Goal: Task Accomplishment & Management: Manage account settings

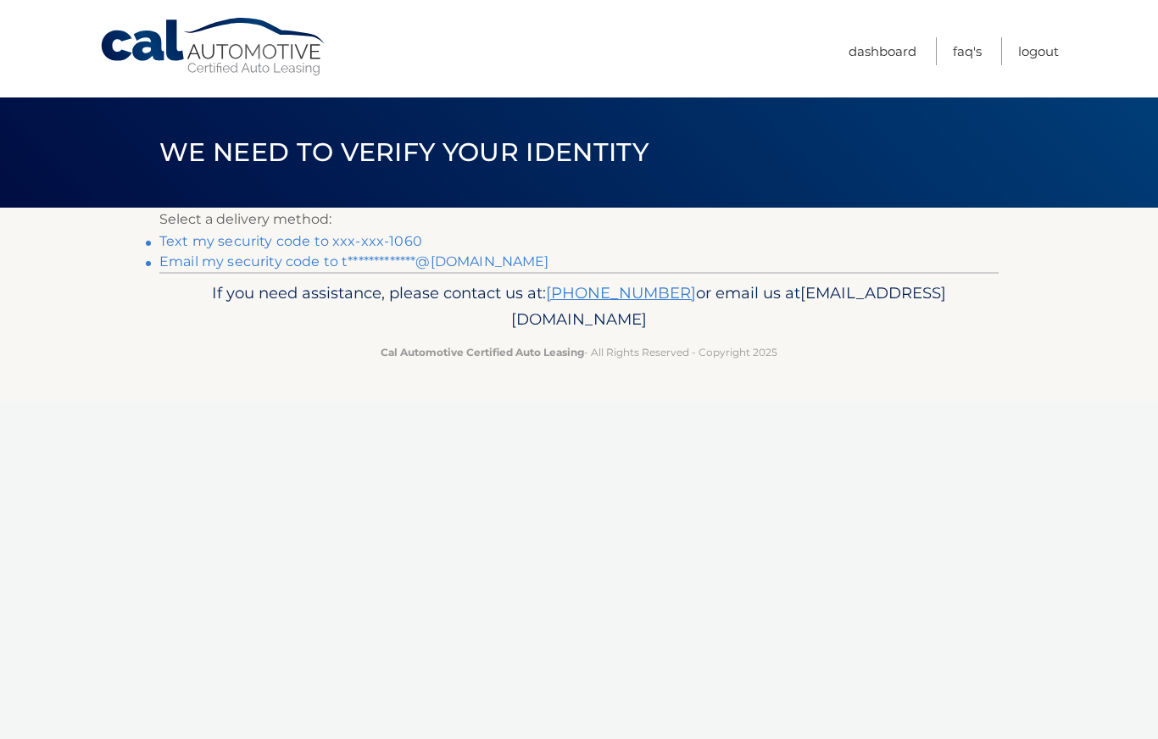
scroll to position [15, 0]
click at [305, 237] on link "Text my security code to xxx-xxx-1060" at bounding box center [290, 241] width 263 height 16
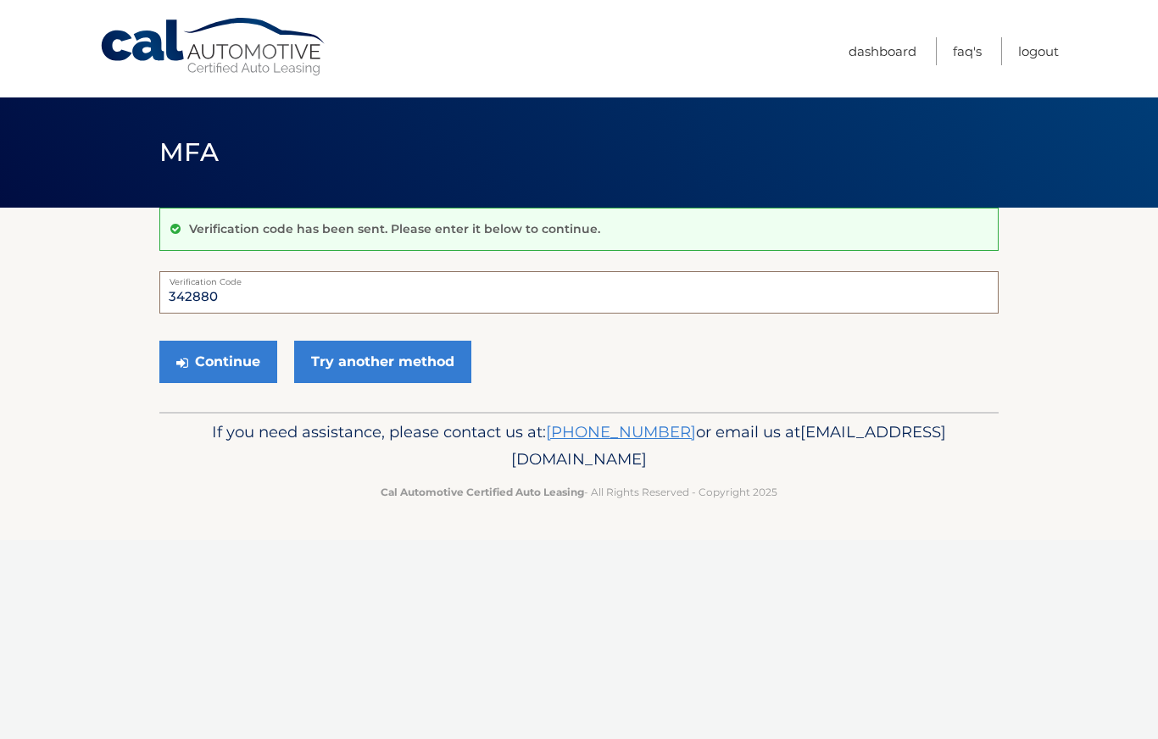
type input "342880"
click at [219, 376] on button "Continue" at bounding box center [218, 362] width 118 height 42
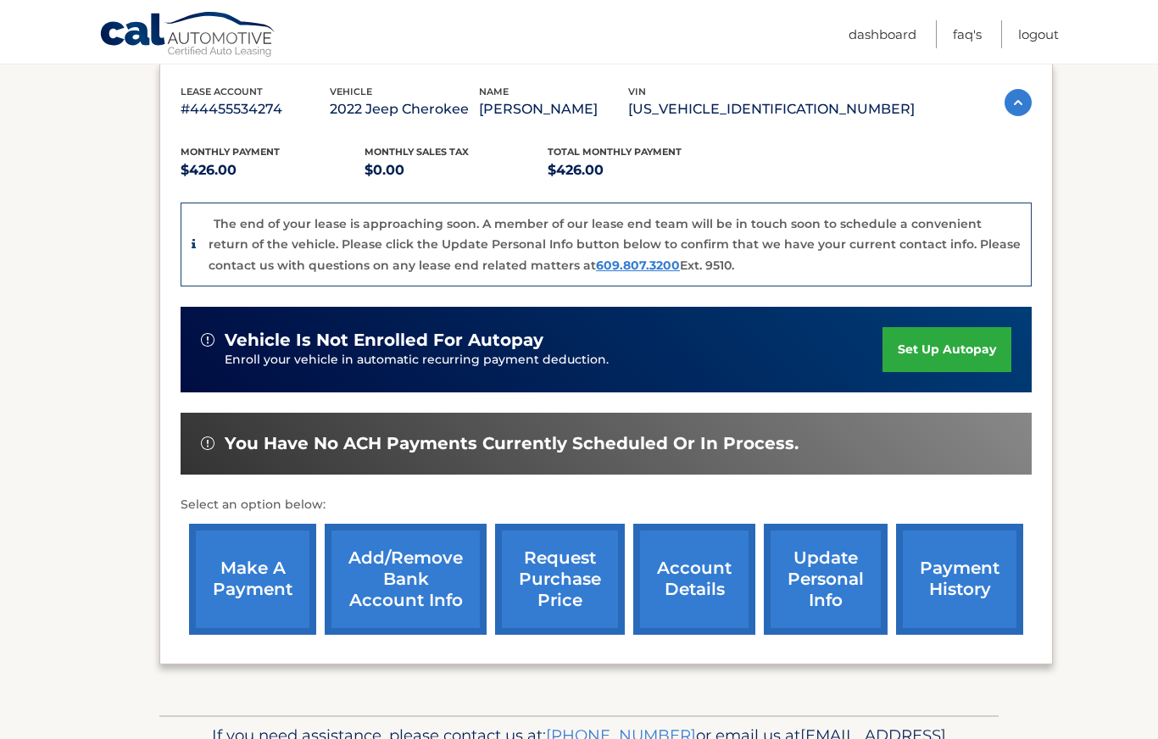
scroll to position [293, 0]
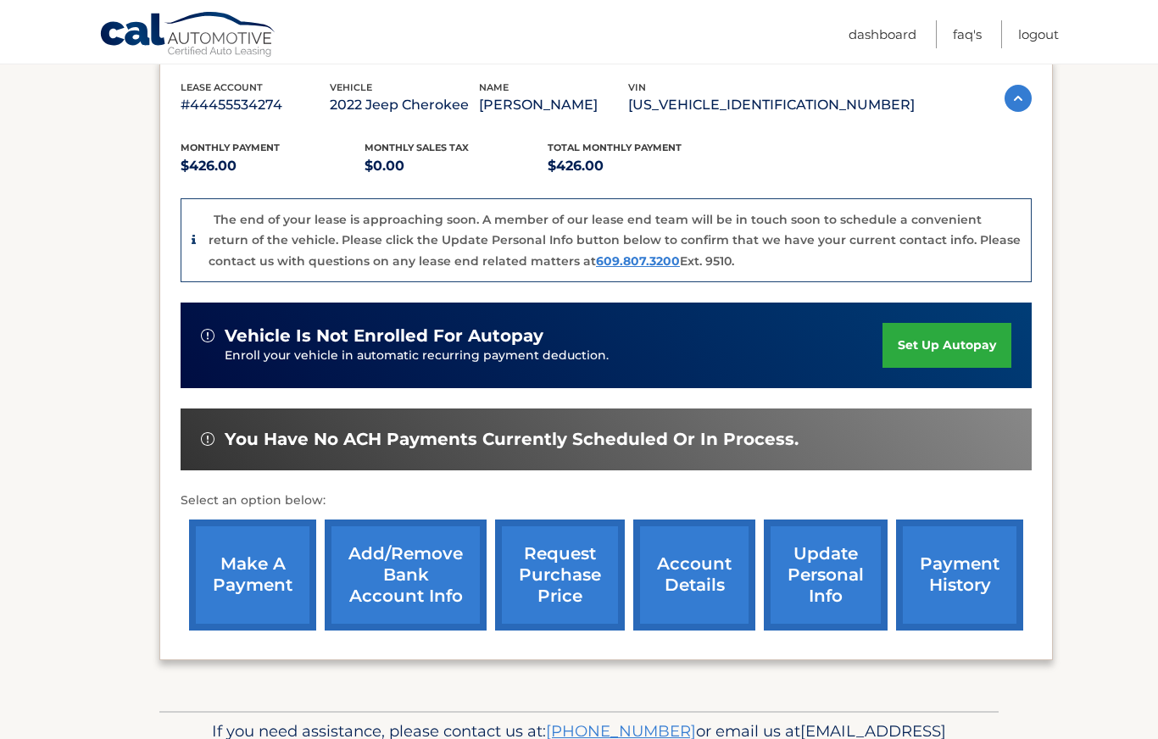
click at [976, 579] on link "payment history" at bounding box center [959, 575] width 127 height 111
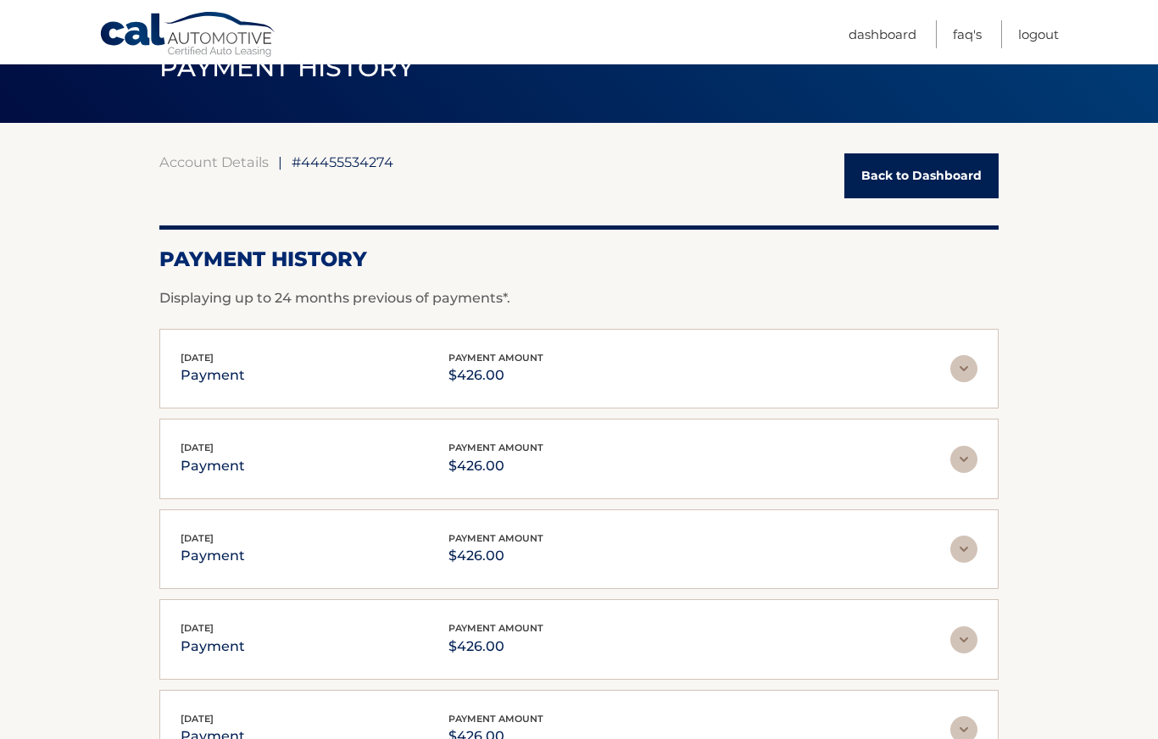
scroll to position [83, 0]
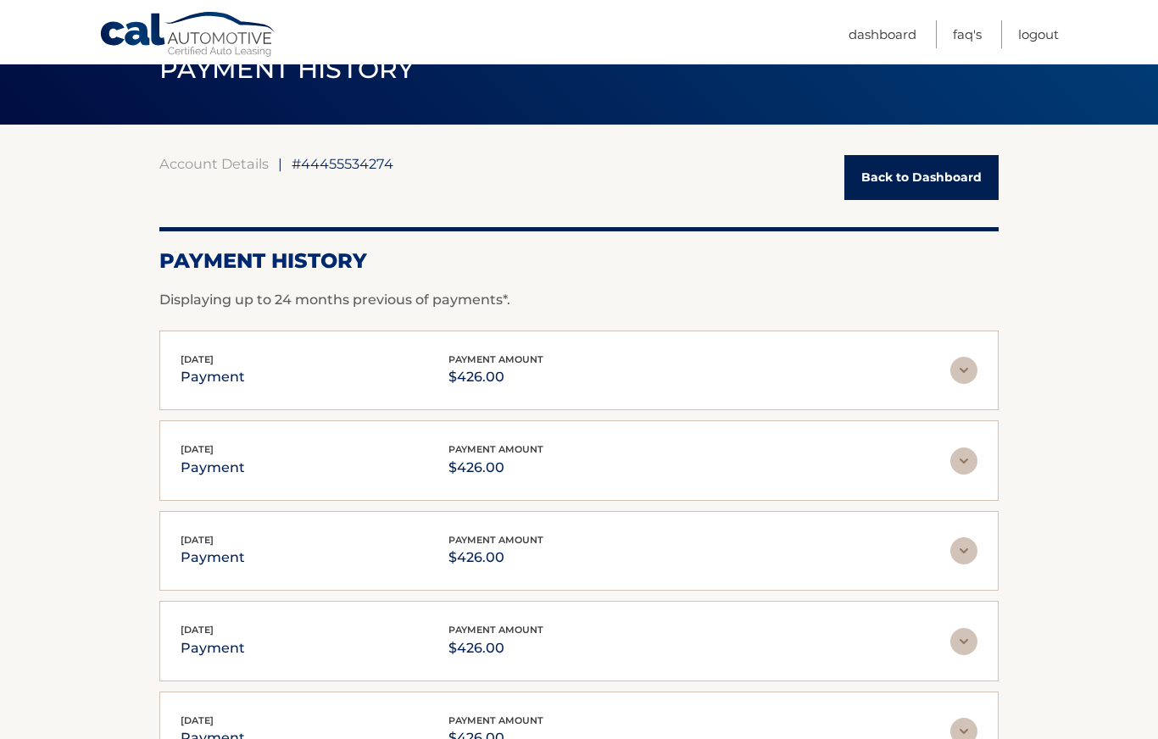
click at [919, 169] on link "Back to Dashboard" at bounding box center [921, 177] width 154 height 45
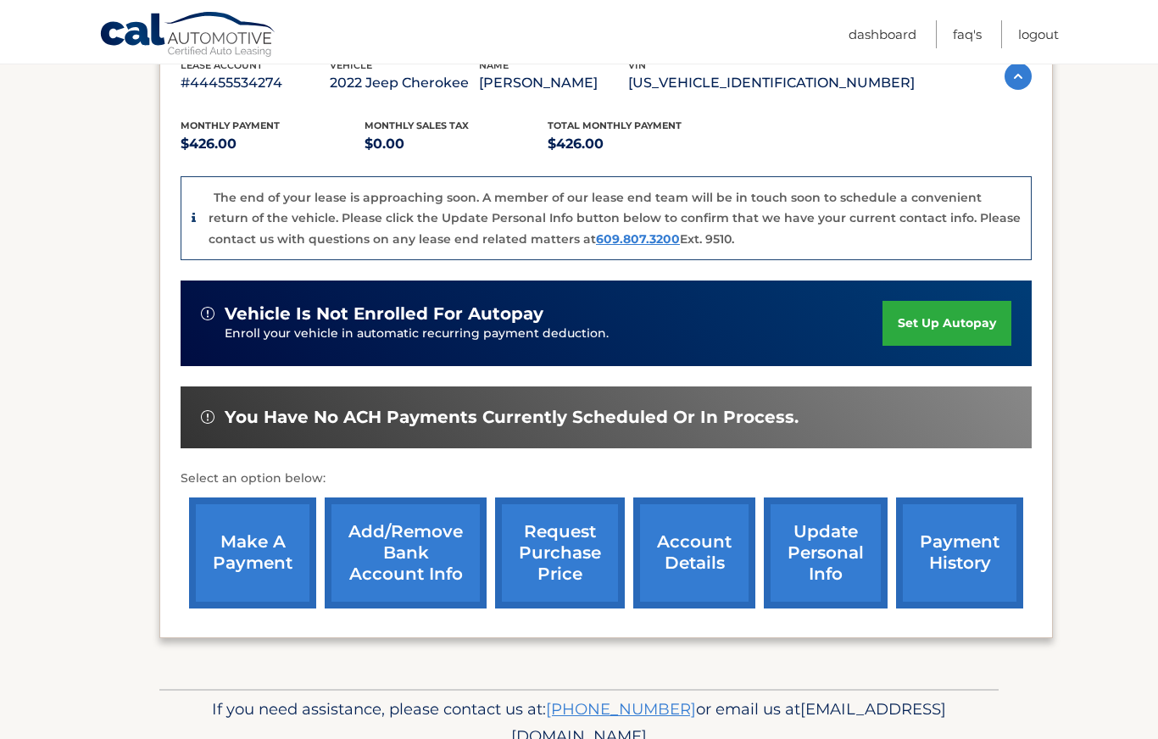
scroll to position [314, 0]
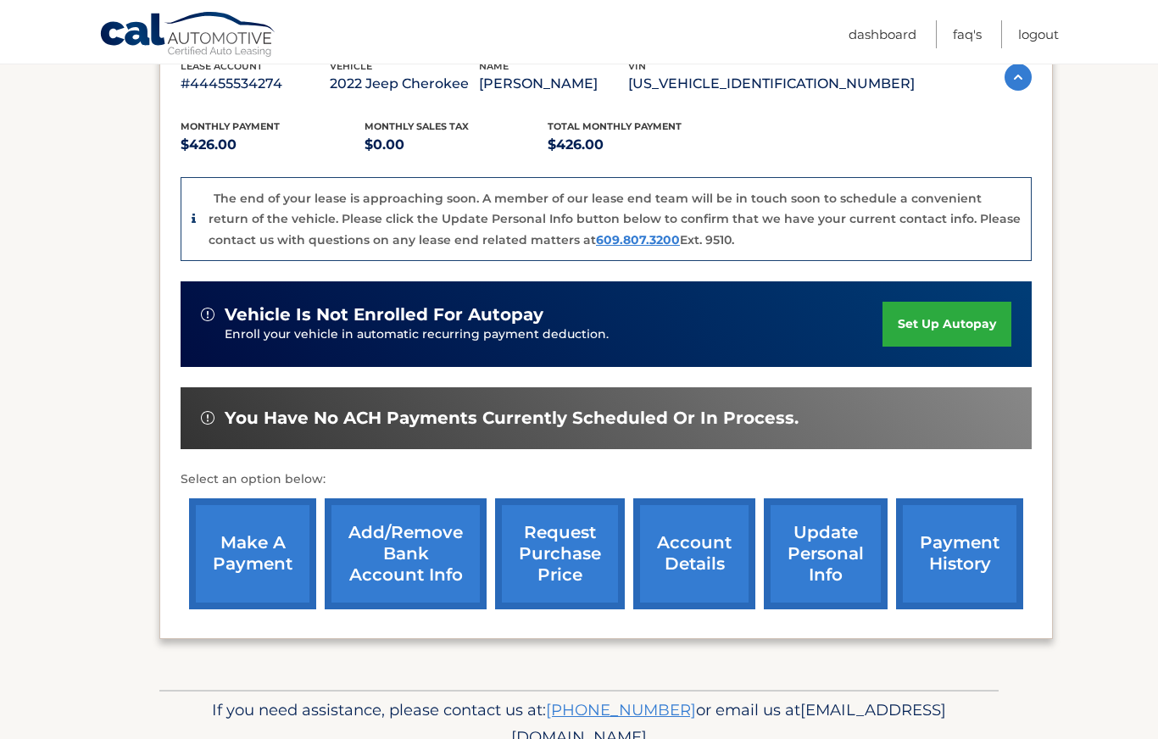
click at [262, 550] on link "make a payment" at bounding box center [252, 554] width 127 height 111
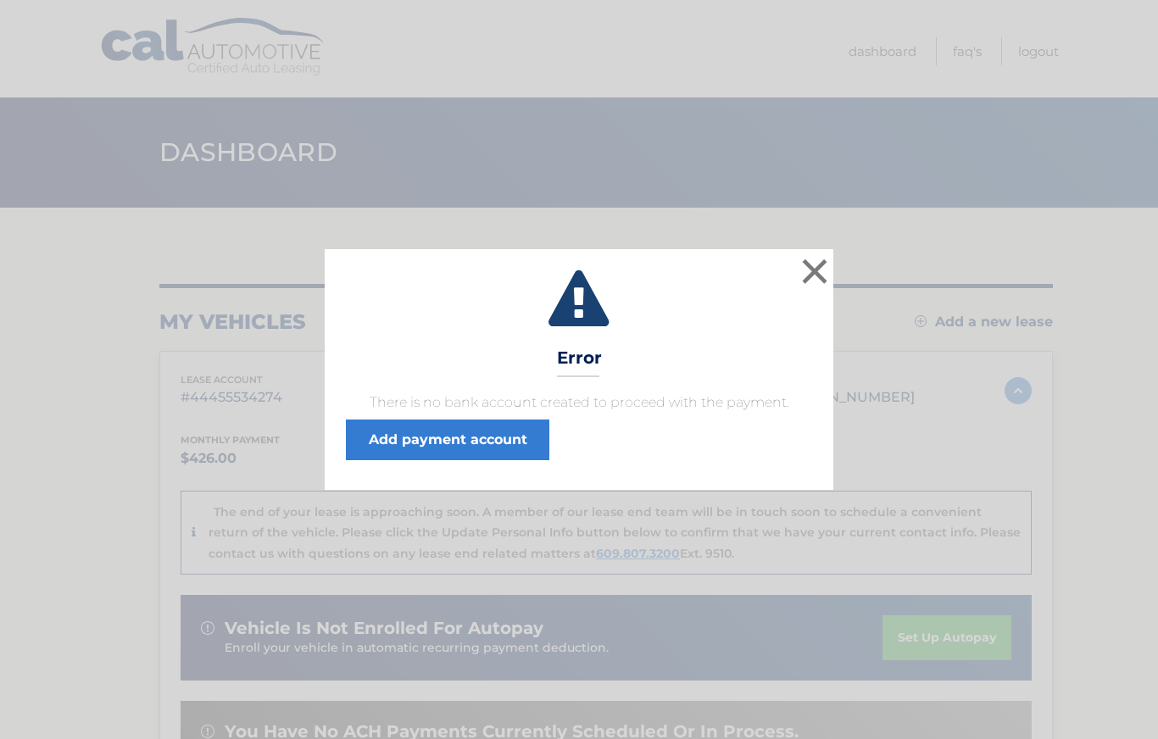
click at [811, 271] on button "×" at bounding box center [815, 271] width 34 height 34
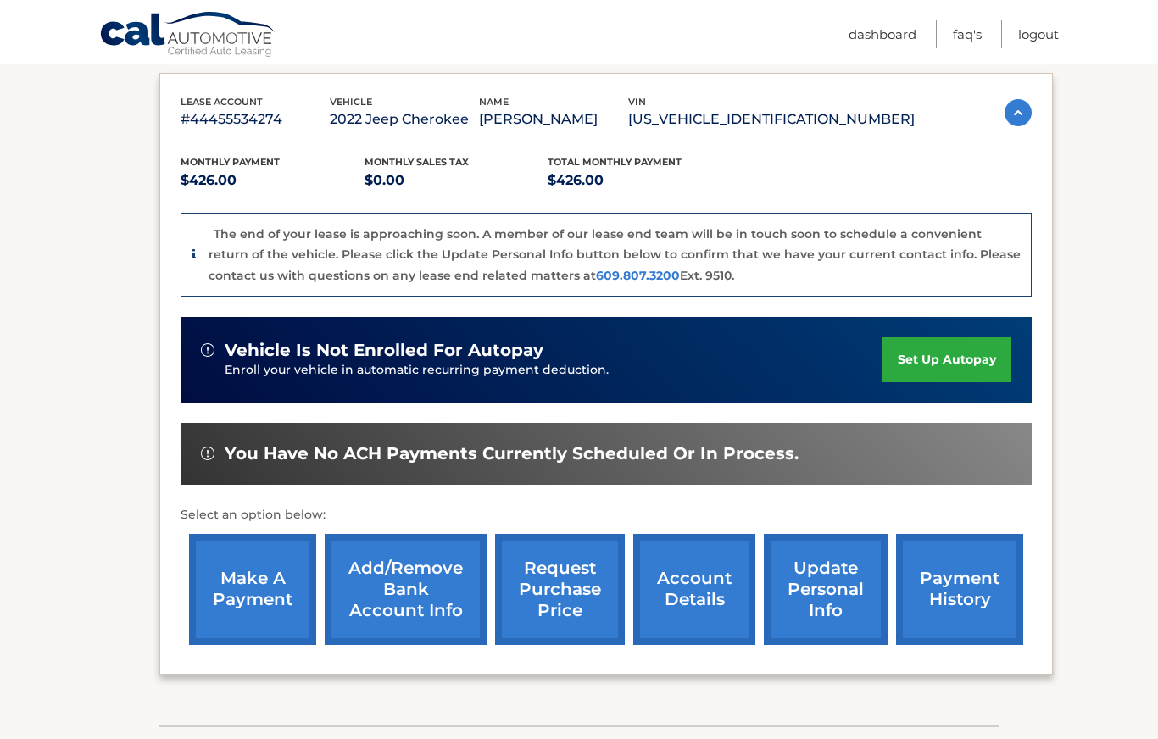
scroll to position [286, 0]
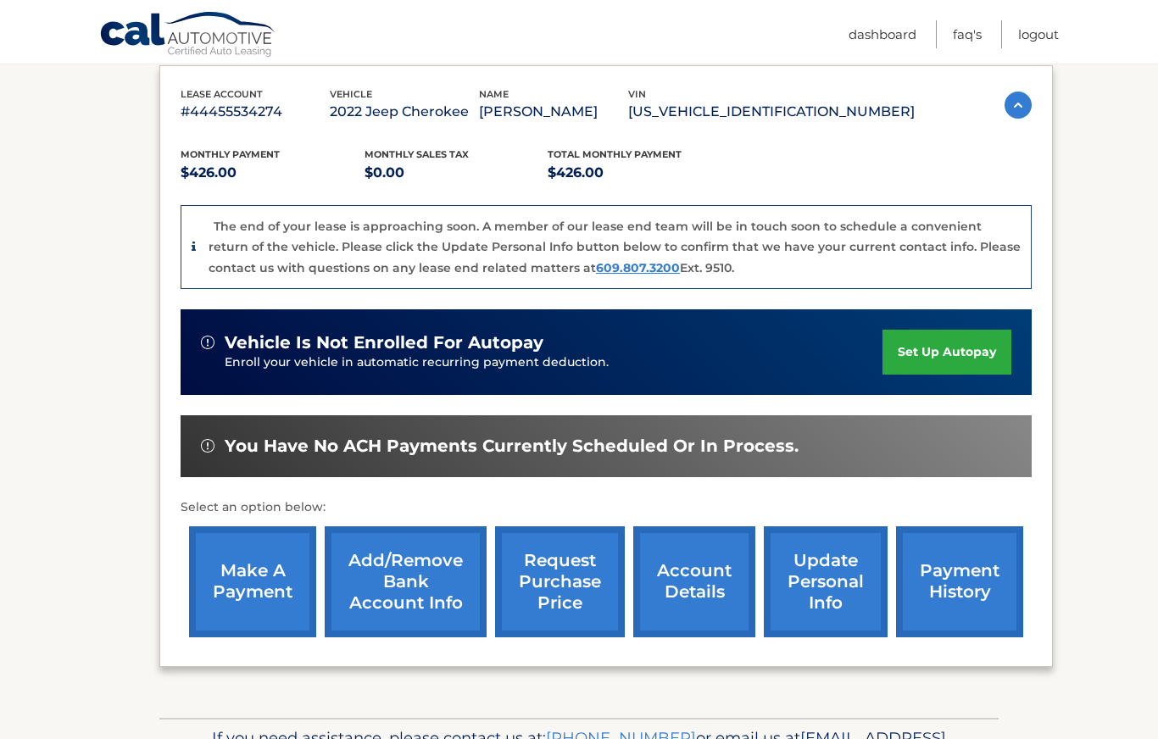
click at [444, 591] on link "Add/Remove bank account info" at bounding box center [406, 582] width 162 height 111
